Goal: Task Accomplishment & Management: Use online tool/utility

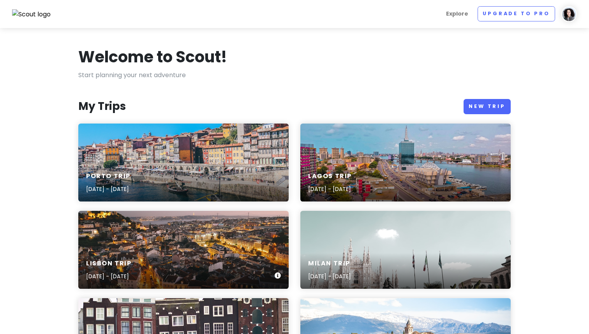
click at [205, 252] on div "Lisbon Trip [DATE] - [DATE]" at bounding box center [183, 270] width 210 height 37
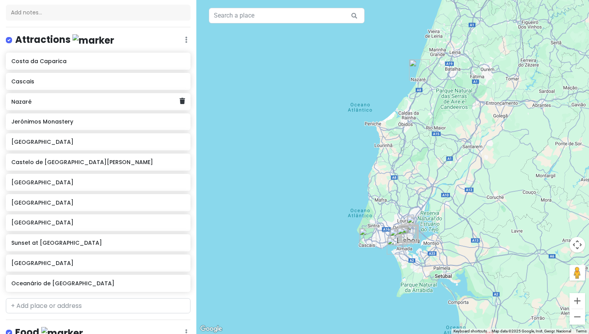
scroll to position [155, 0]
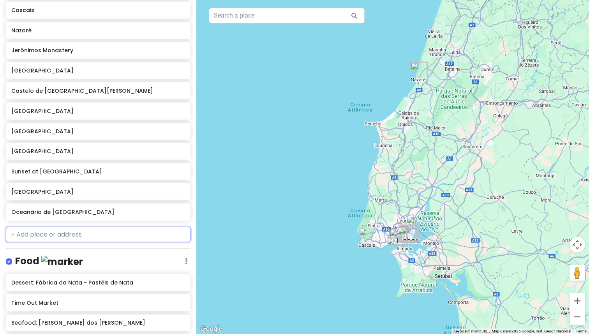
click at [43, 235] on input "text" at bounding box center [98, 235] width 185 height 16
paste input "[GEOGRAPHIC_DATA][PERSON_NAME]"
type input "[GEOGRAPHIC_DATA][PERSON_NAME]"
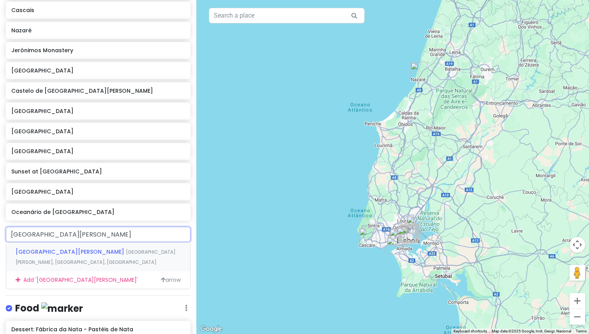
click at [66, 259] on div "[DEMOGRAPHIC_DATA][GEOGRAPHIC_DATA][PERSON_NAME][PERSON_NAME], [GEOGRAPHIC_DATA…" at bounding box center [98, 256] width 184 height 29
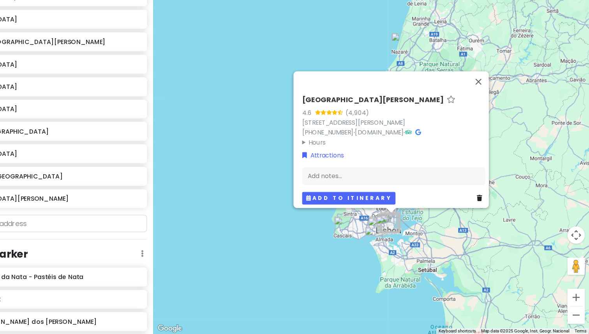
scroll to position [0, 0]
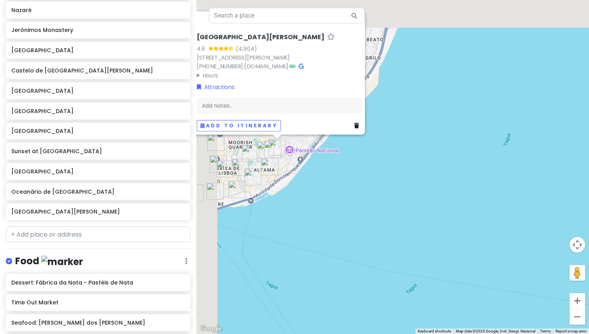
drag, startPoint x: 261, startPoint y: 150, endPoint x: 301, endPoint y: 226, distance: 85.9
click at [302, 227] on div "[DEMOGRAPHIC_DATA][GEOGRAPHIC_DATA][PERSON_NAME] 4.6 (4,904) [STREET_ADDRESS][P…" at bounding box center [392, 167] width 393 height 334
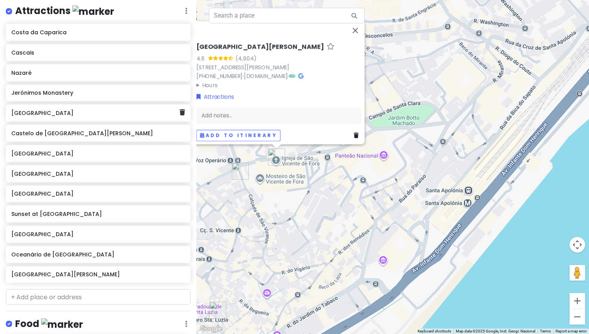
scroll to position [111, 0]
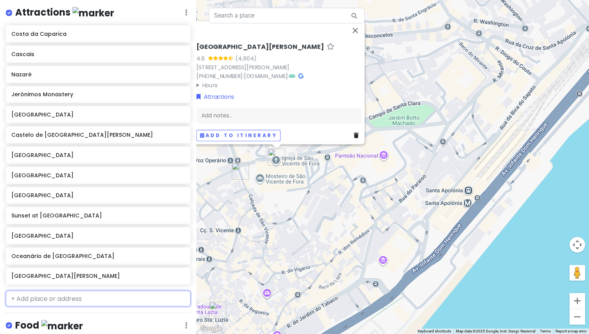
click at [44, 293] on input "text" at bounding box center [98, 299] width 185 height 16
paste input "[GEOGRAPHIC_DATA]"
type input "[GEOGRAPHIC_DATA]"
click at [58, 317] on span "[GEOGRAPHIC_DATA], [GEOGRAPHIC_DATA], [GEOGRAPHIC_DATA]" at bounding box center [73, 321] width 115 height 17
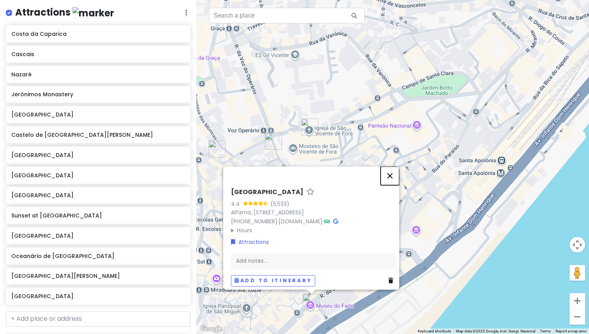
click at [394, 166] on button "Close" at bounding box center [390, 175] width 19 height 19
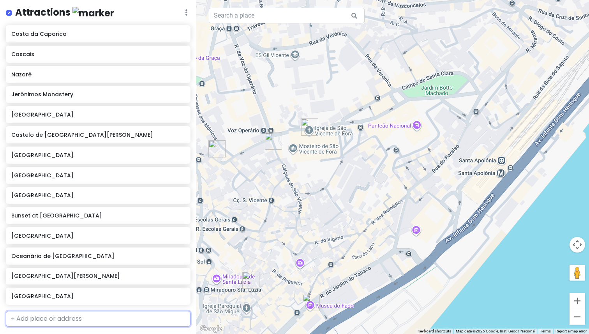
click at [46, 317] on input "text" at bounding box center [98, 319] width 185 height 16
paste input "National Pantheon"
type input "National Pantheon"
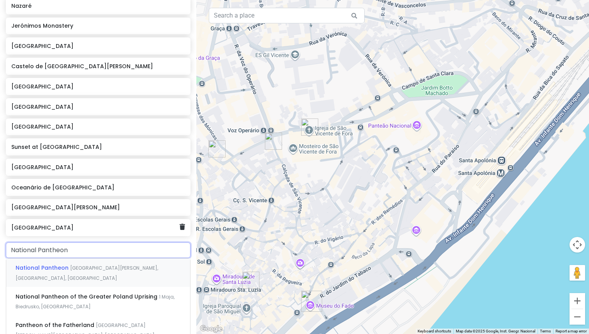
scroll to position [184, 0]
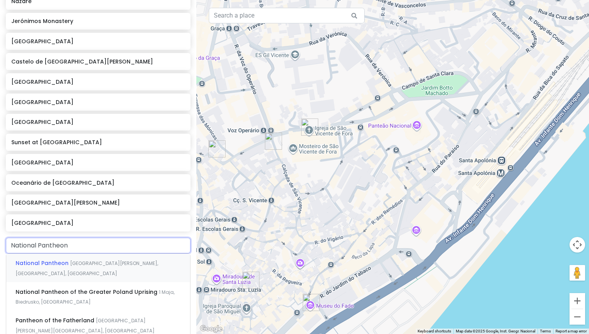
click at [81, 265] on span "[GEOGRAPHIC_DATA][PERSON_NAME], [GEOGRAPHIC_DATA], [GEOGRAPHIC_DATA]" at bounding box center [87, 268] width 143 height 17
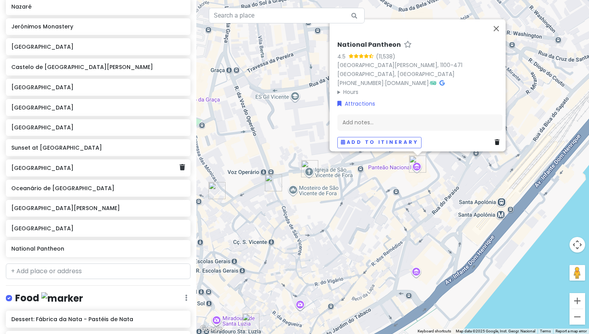
scroll to position [193, 0]
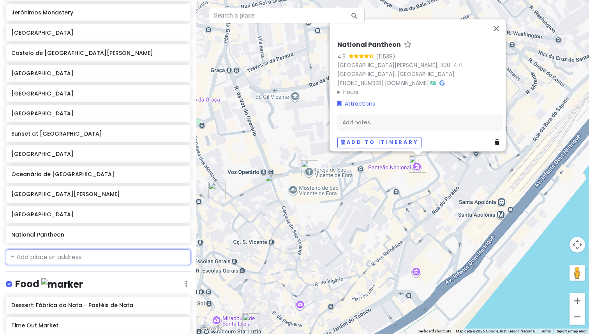
click at [46, 254] on input "text" at bounding box center [98, 257] width 185 height 16
paste input "Santa Justa Lift"
type input "Santa Justa Lift"
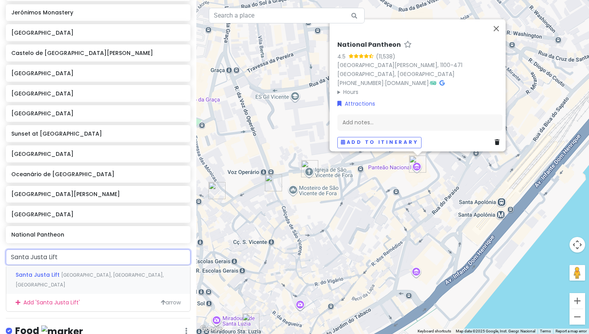
click at [61, 272] on span "[GEOGRAPHIC_DATA], [GEOGRAPHIC_DATA], [GEOGRAPHIC_DATA]" at bounding box center [90, 280] width 148 height 17
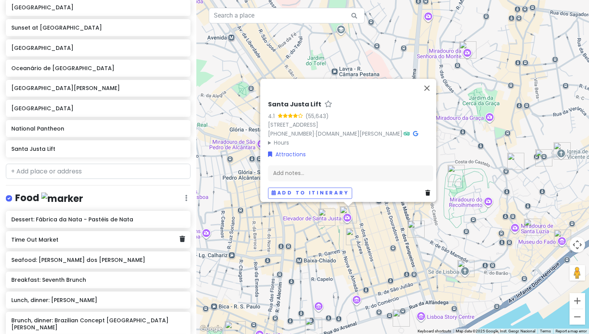
scroll to position [290, 0]
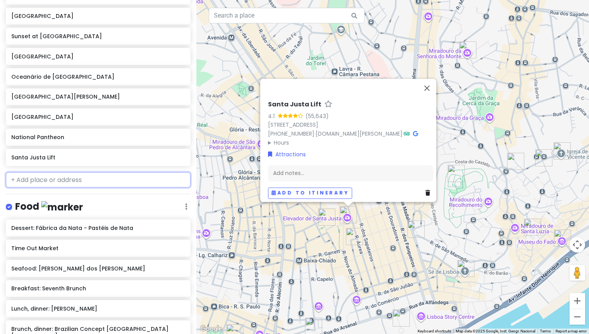
click at [62, 183] on input "text" at bounding box center [98, 180] width 185 height 16
paste input "[GEOGRAPHIC_DATA]"
type input "[GEOGRAPHIC_DATA]"
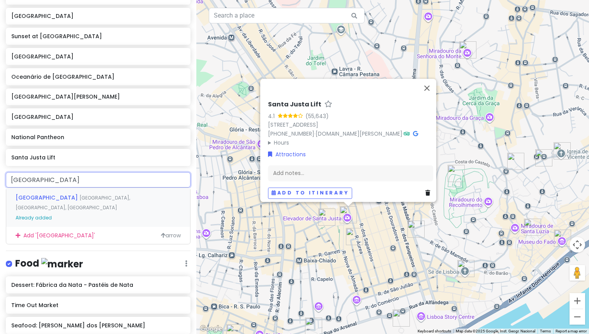
click at [62, 195] on span "[GEOGRAPHIC_DATA]" at bounding box center [48, 198] width 64 height 8
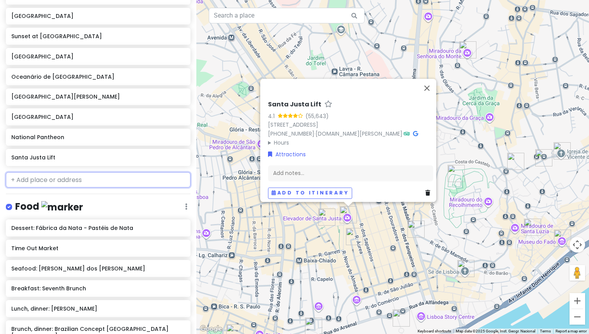
scroll to position [310, 0]
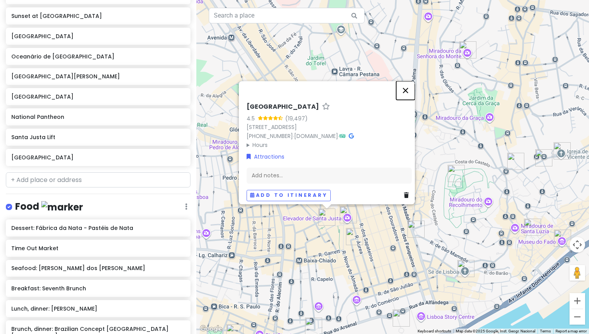
click at [415, 87] on button "Close" at bounding box center [405, 90] width 19 height 19
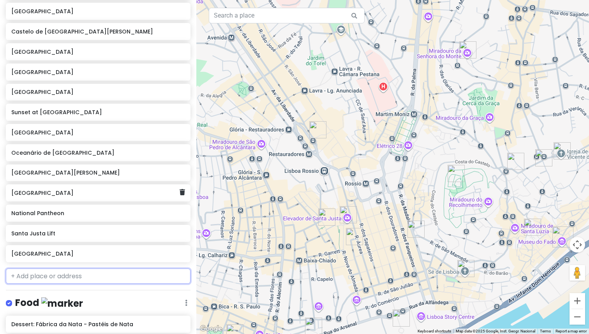
scroll to position [219, 0]
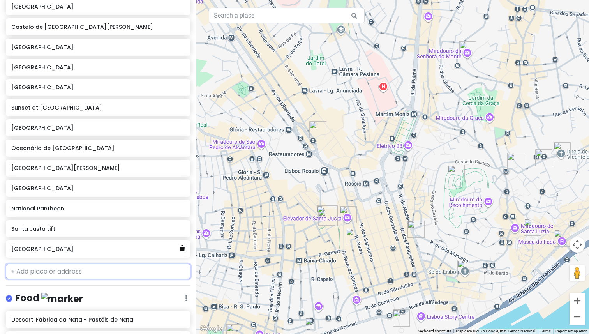
click at [184, 249] on icon at bounding box center [182, 248] width 5 height 6
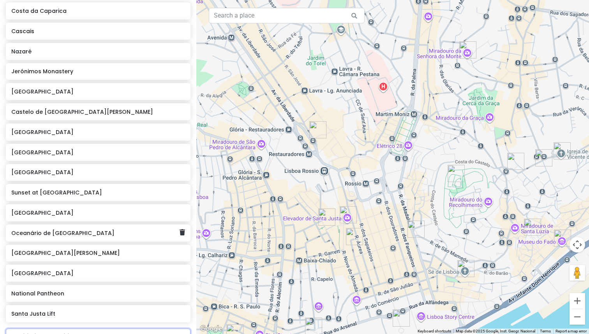
scroll to position [138, 0]
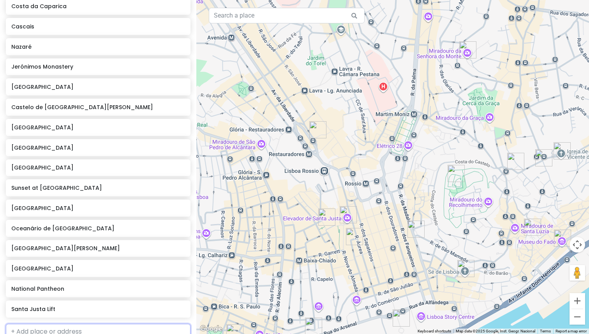
click at [39, 330] on input "text" at bounding box center [98, 332] width 185 height 16
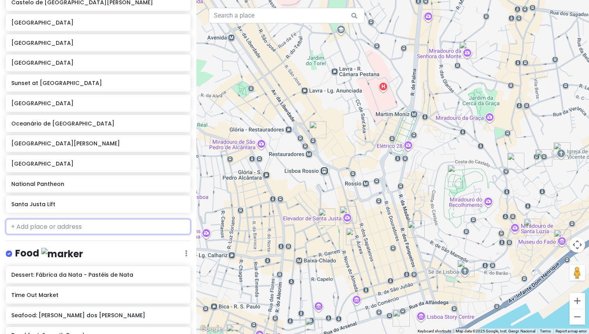
scroll to position [251, 0]
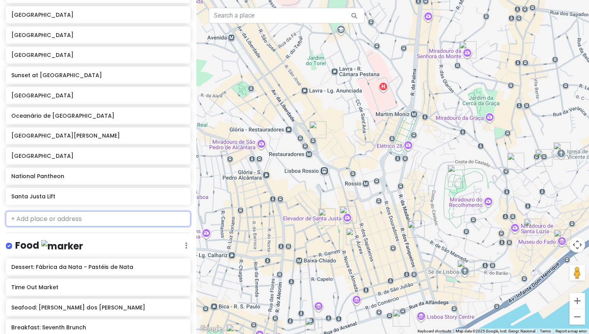
paste input "MAAT - [GEOGRAPHIC_DATA], Architecture and Technology"
type input "MAAT - [GEOGRAPHIC_DATA], Architecture and Technology"
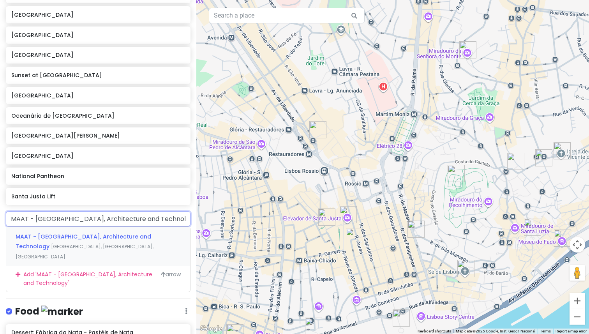
click at [53, 233] on span "MAAT - [GEOGRAPHIC_DATA], Architecture and Technology" at bounding box center [84, 242] width 136 height 18
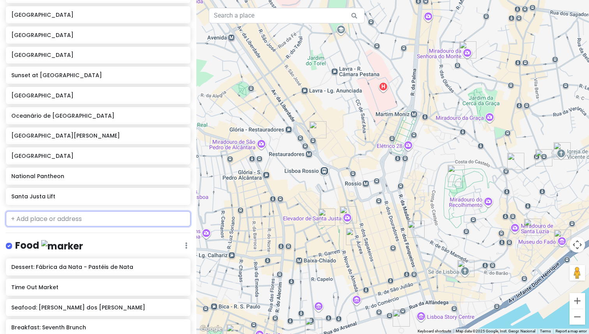
scroll to position [271, 0]
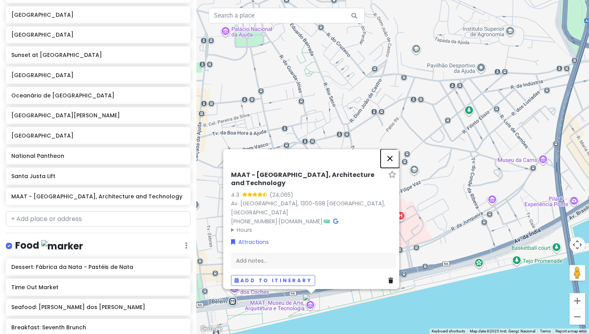
click at [394, 162] on button "Close" at bounding box center [390, 158] width 19 height 19
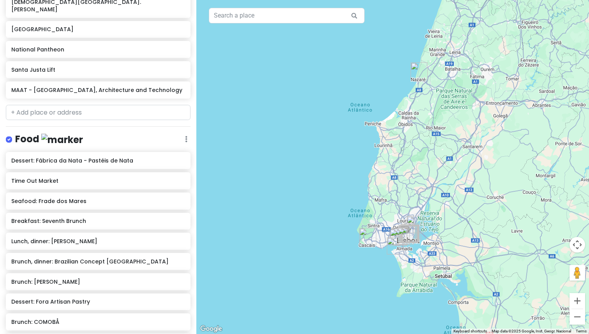
scroll to position [403, 0]
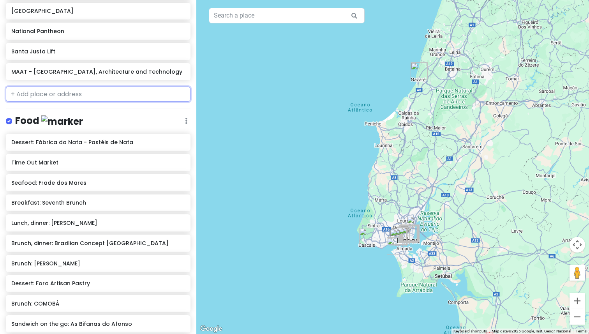
click at [63, 91] on input "text" at bounding box center [98, 95] width 185 height 16
paste input "Centro Vasco da Gama"
type input "Centro Vasco da Gama"
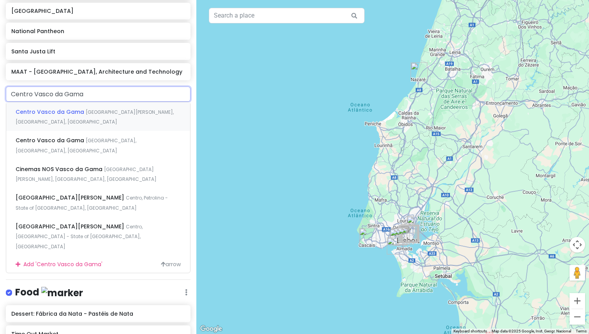
click at [61, 108] on span "Centro Vasco da Gama" at bounding box center [51, 112] width 70 height 8
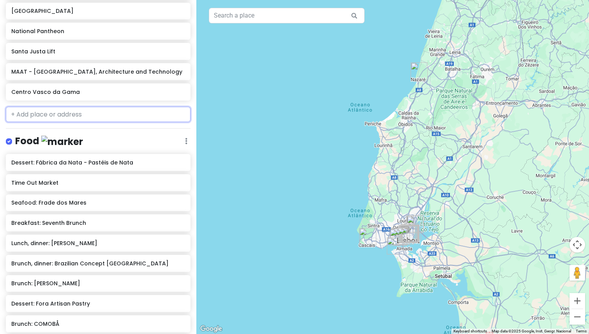
scroll to position [423, 0]
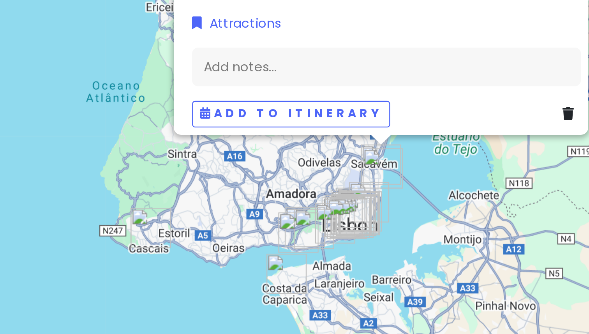
drag, startPoint x: 376, startPoint y: 172, endPoint x: 287, endPoint y: 178, distance: 89.0
click at [368, 178] on img "Oceanário de Lisboa" at bounding box center [376, 173] width 17 height 17
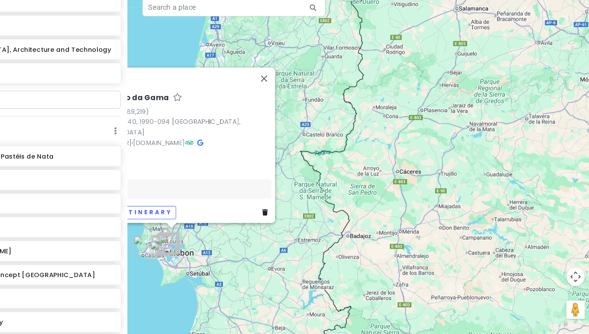
scroll to position [0, 0]
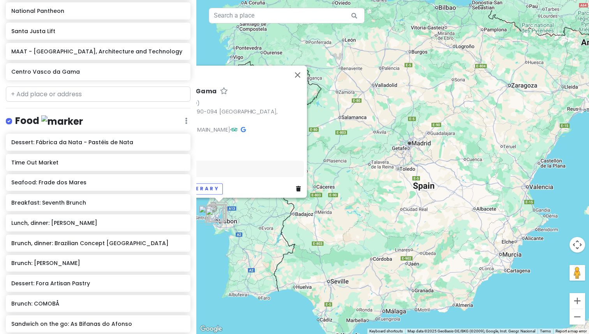
click at [269, 217] on div "To navigate, press the arrow keys. Centro Vasco da Gama 4.4 (69,219) Av. Dom Jo…" at bounding box center [392, 167] width 393 height 334
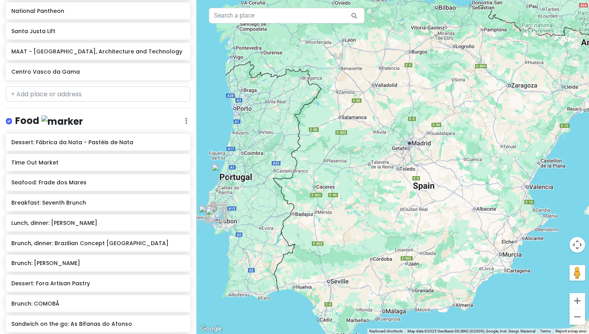
click at [218, 178] on img "Nazaré" at bounding box center [220, 172] width 17 height 17
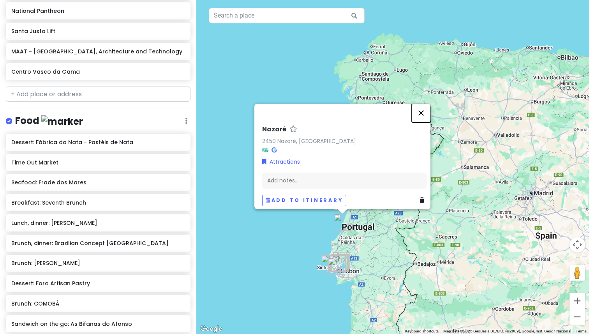
click at [423, 108] on button "Close" at bounding box center [421, 113] width 19 height 19
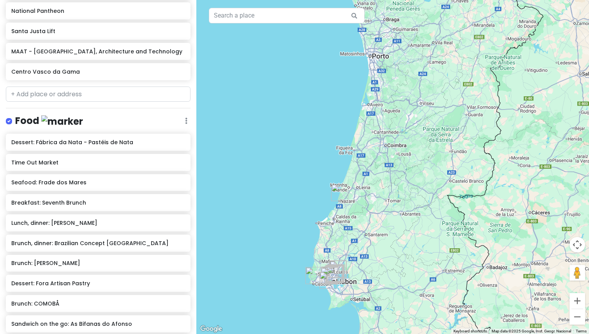
drag, startPoint x: 320, startPoint y: 249, endPoint x: 318, endPoint y: 198, distance: 50.7
click at [318, 198] on div at bounding box center [392, 167] width 393 height 334
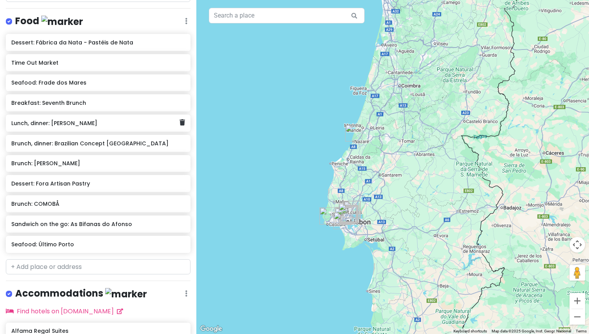
scroll to position [570, 0]
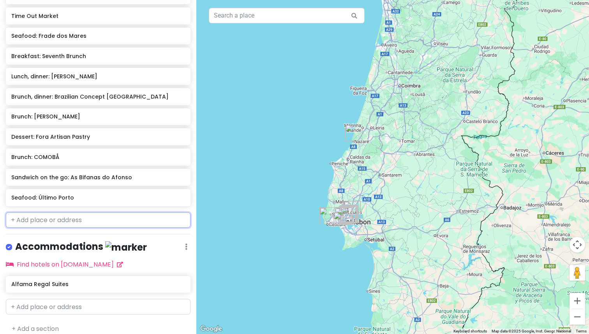
click at [60, 216] on input "text" at bounding box center [98, 220] width 185 height 16
paste input "O Capote"
type input "O Capote"
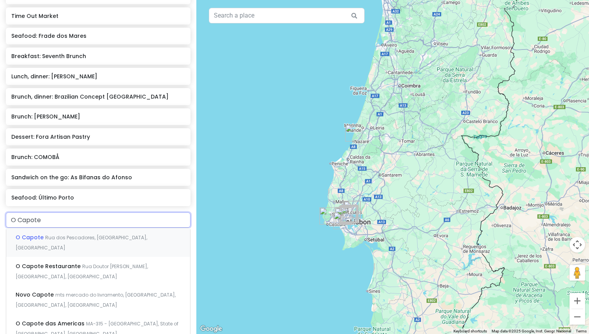
click at [85, 234] on span "Rua dos Pescadores, Costa da Caparica, Portugal" at bounding box center [82, 242] width 132 height 17
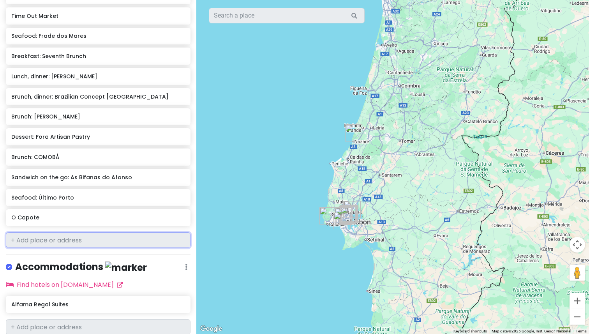
scroll to position [590, 0]
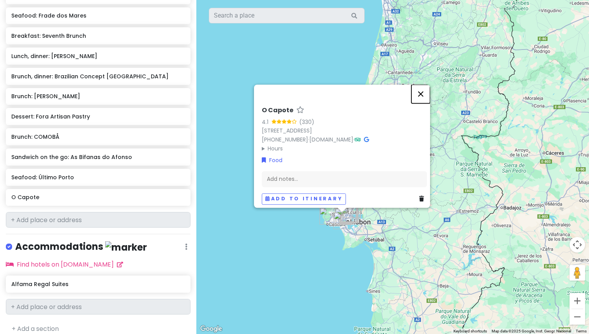
click at [424, 85] on button "Close" at bounding box center [421, 94] width 19 height 19
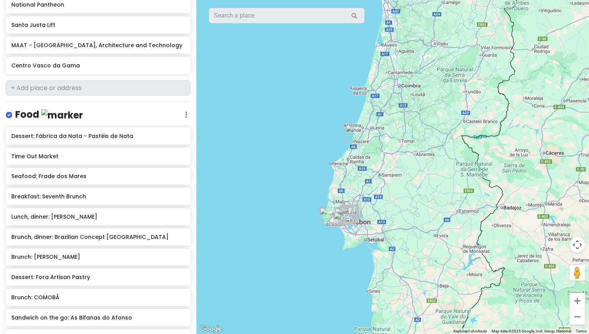
scroll to position [358, 0]
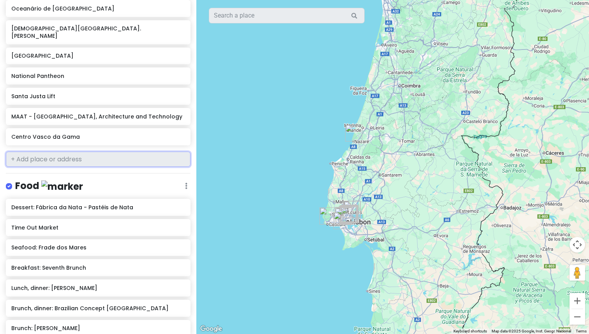
click at [77, 152] on input "text" at bounding box center [98, 160] width 185 height 16
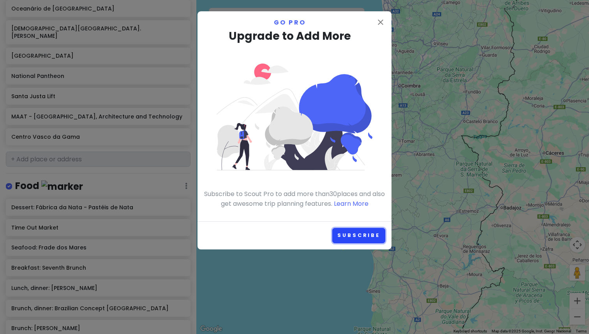
click at [369, 240] on link "Subscribe" at bounding box center [358, 235] width 53 height 15
click at [384, 16] on div "close Go Pro Upgrade to Add More Subscribe to Scout Pro to add more than 30 pla…" at bounding box center [295, 116] width 194 height 210
click at [384, 24] on icon "close" at bounding box center [380, 22] width 9 height 9
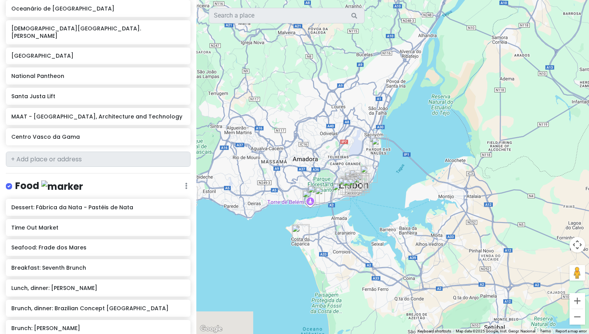
drag, startPoint x: 351, startPoint y: 148, endPoint x: 401, endPoint y: 77, distance: 86.6
click at [401, 77] on div at bounding box center [392, 167] width 393 height 334
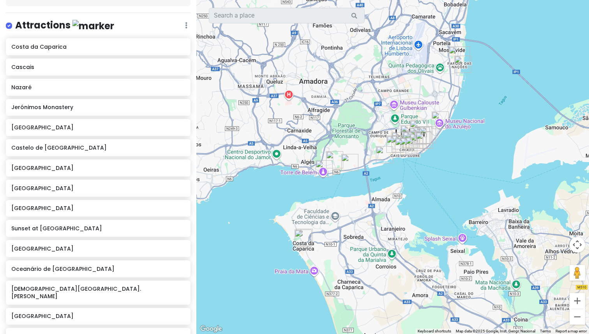
scroll to position [0, 0]
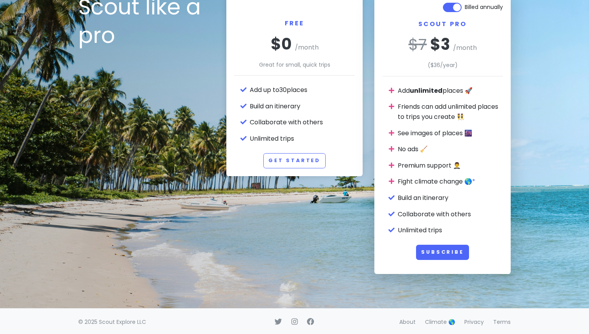
scroll to position [71, 0]
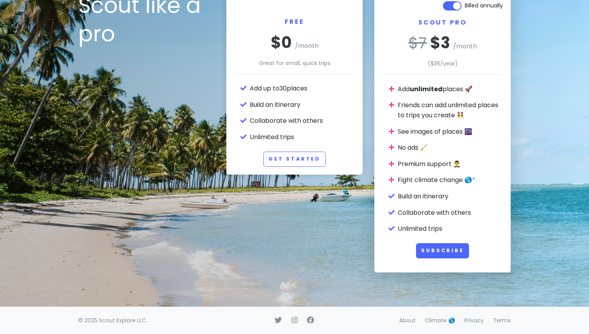
click at [392, 180] on icon at bounding box center [391, 180] width 5 height 6
